Goal: Transaction & Acquisition: Obtain resource

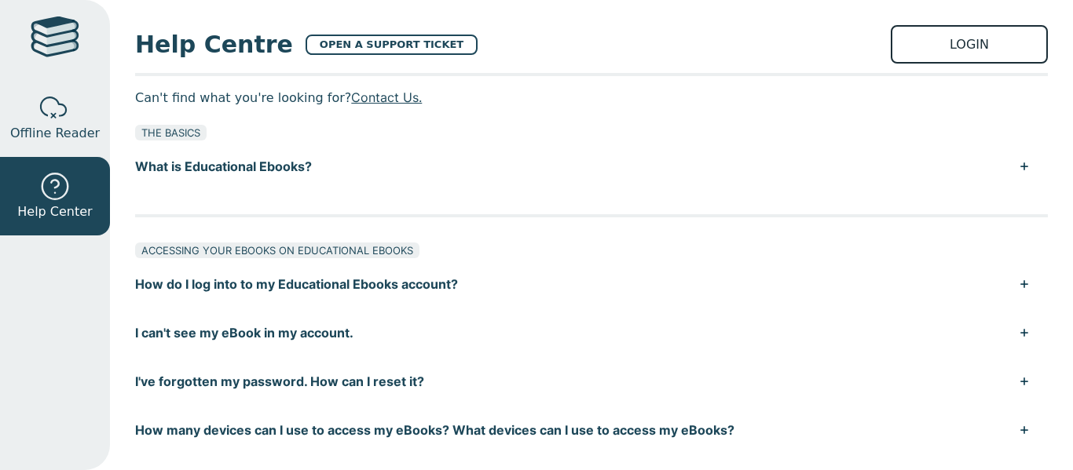
click at [960, 41] on link "LOGIN" at bounding box center [969, 44] width 157 height 38
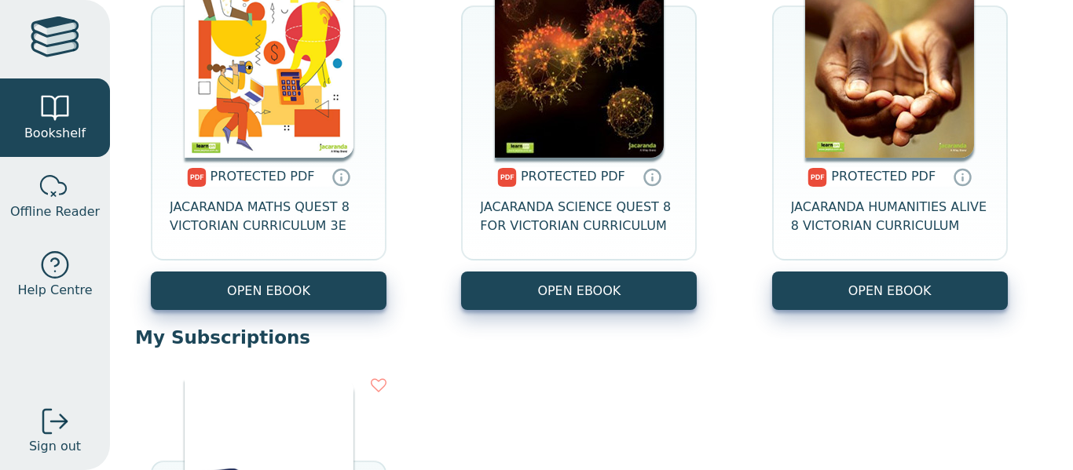
scroll to position [748, 0]
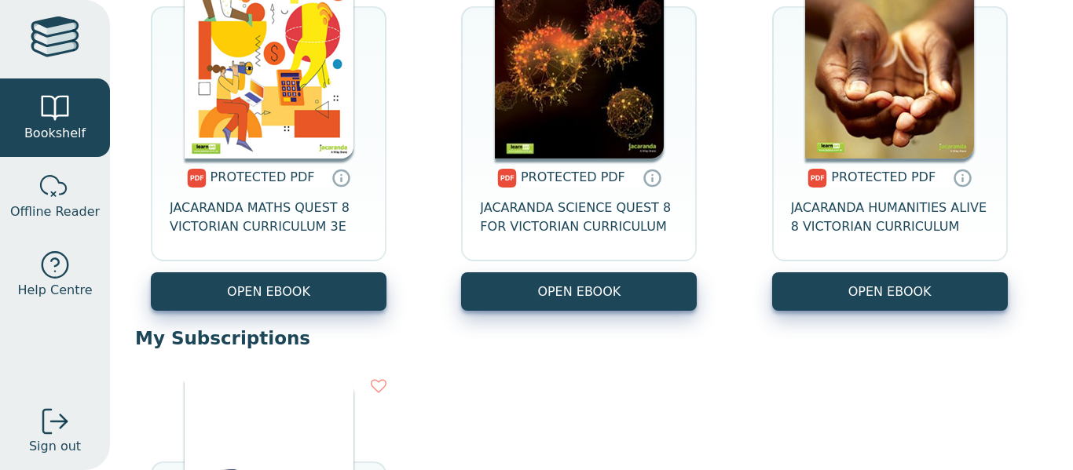
click at [335, 301] on link "OPEN EBOOK" at bounding box center [269, 292] width 236 height 38
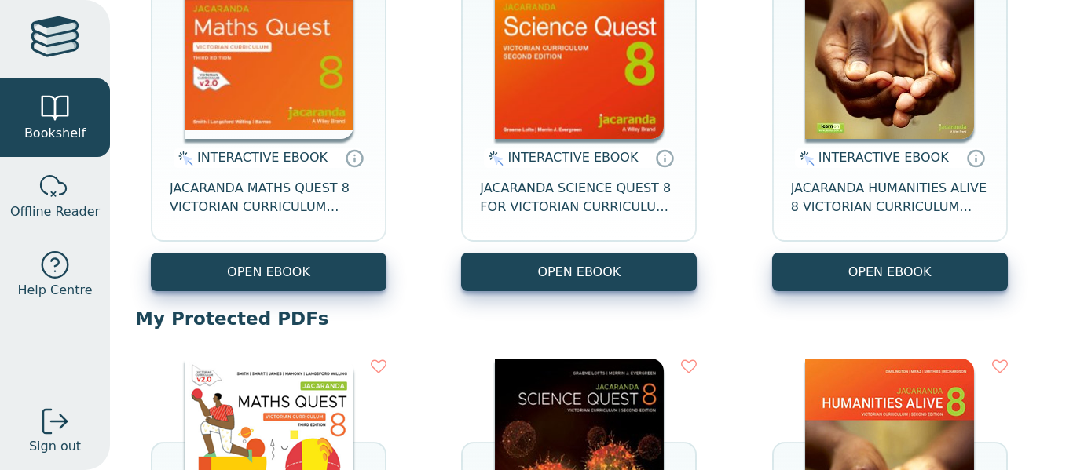
scroll to position [303, 0]
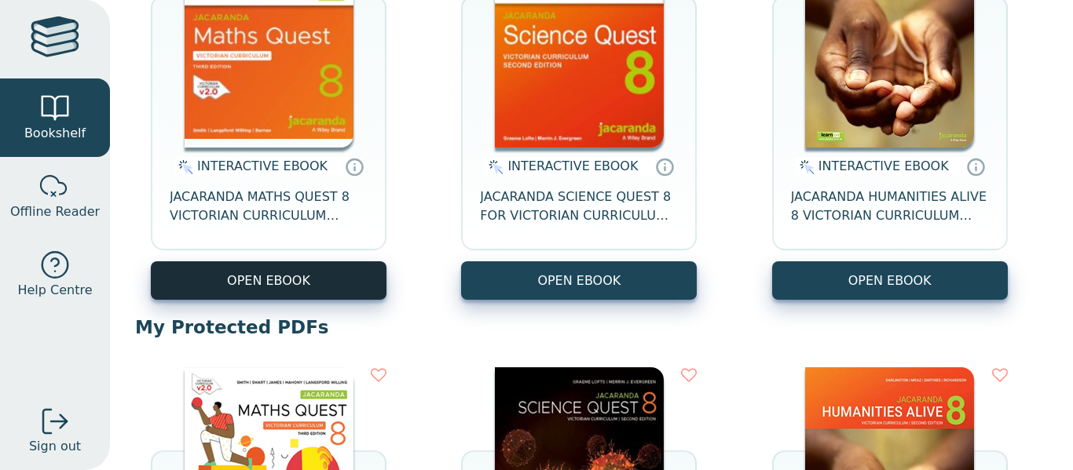
click at [311, 272] on button "OPEN EBOOK" at bounding box center [269, 281] width 236 height 38
